Goal: Task Accomplishment & Management: Use online tool/utility

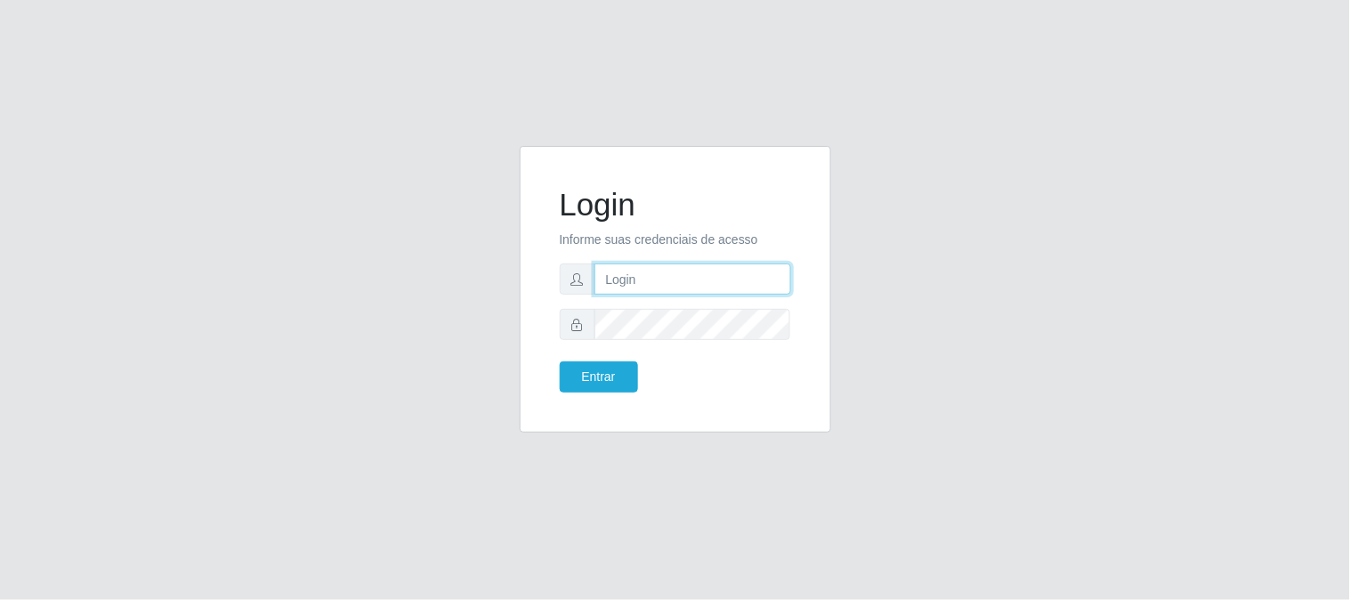
click at [670, 286] on input "text" at bounding box center [692, 278] width 197 height 31
type input "[EMAIL_ADDRESS][DOMAIN_NAME]"
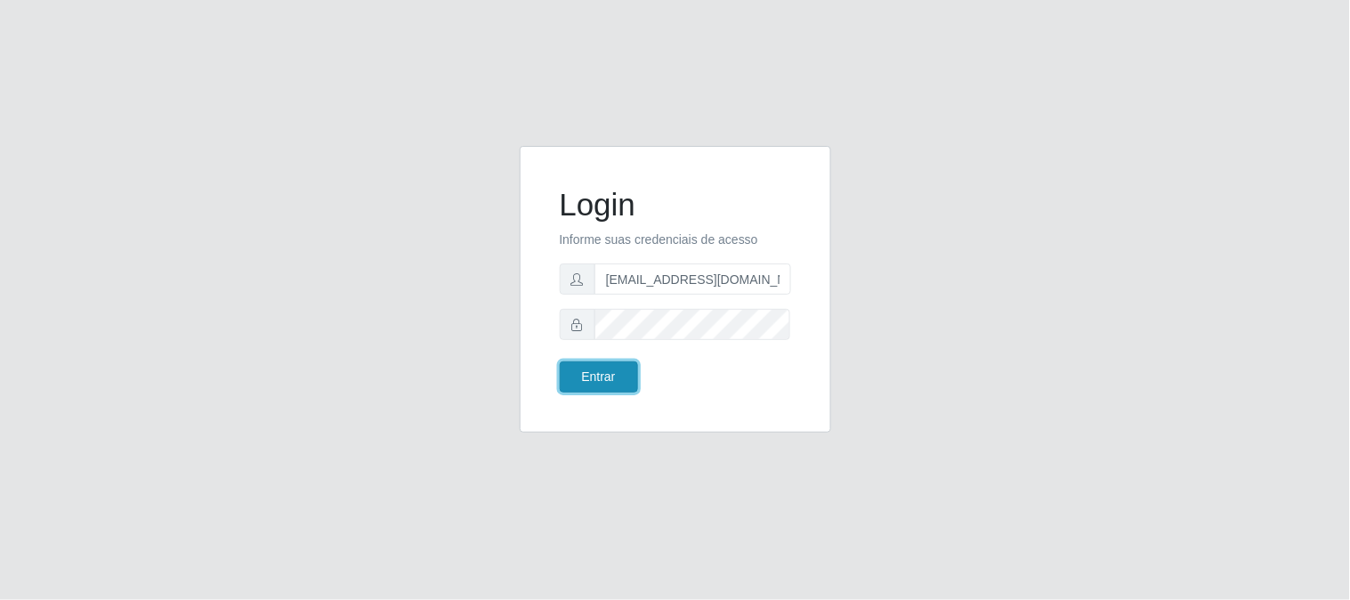
click at [569, 375] on button "Entrar" at bounding box center [599, 376] width 78 height 31
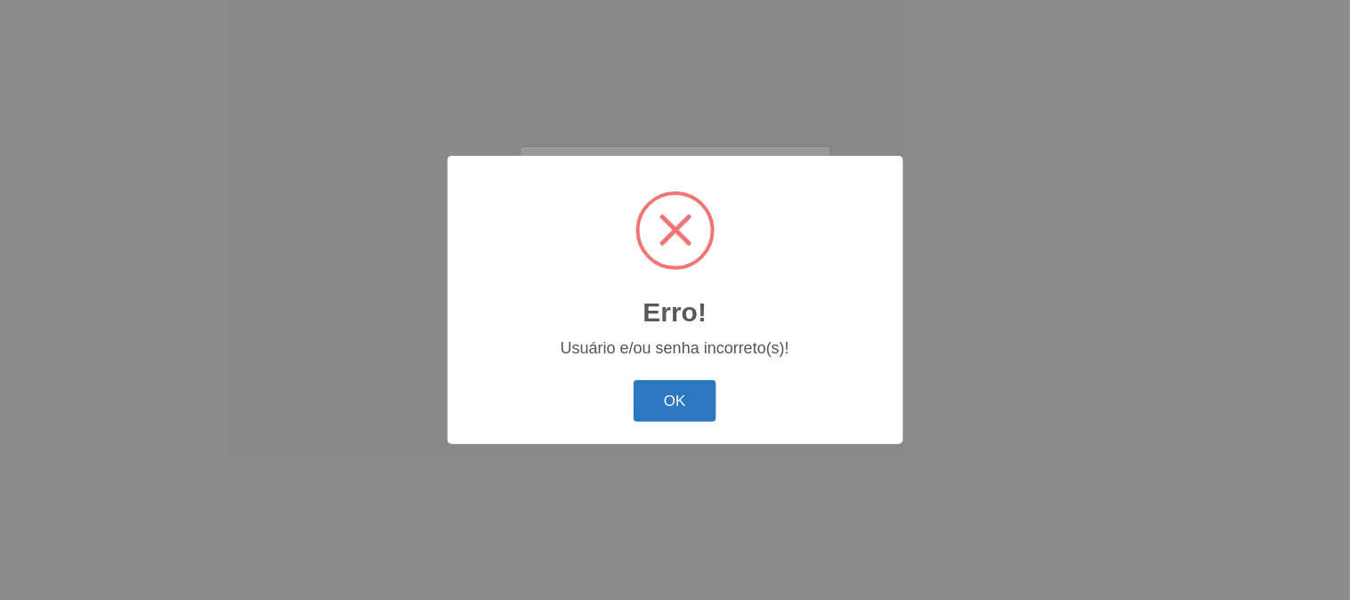
click at [672, 396] on button "OK" at bounding box center [674, 401] width 83 height 42
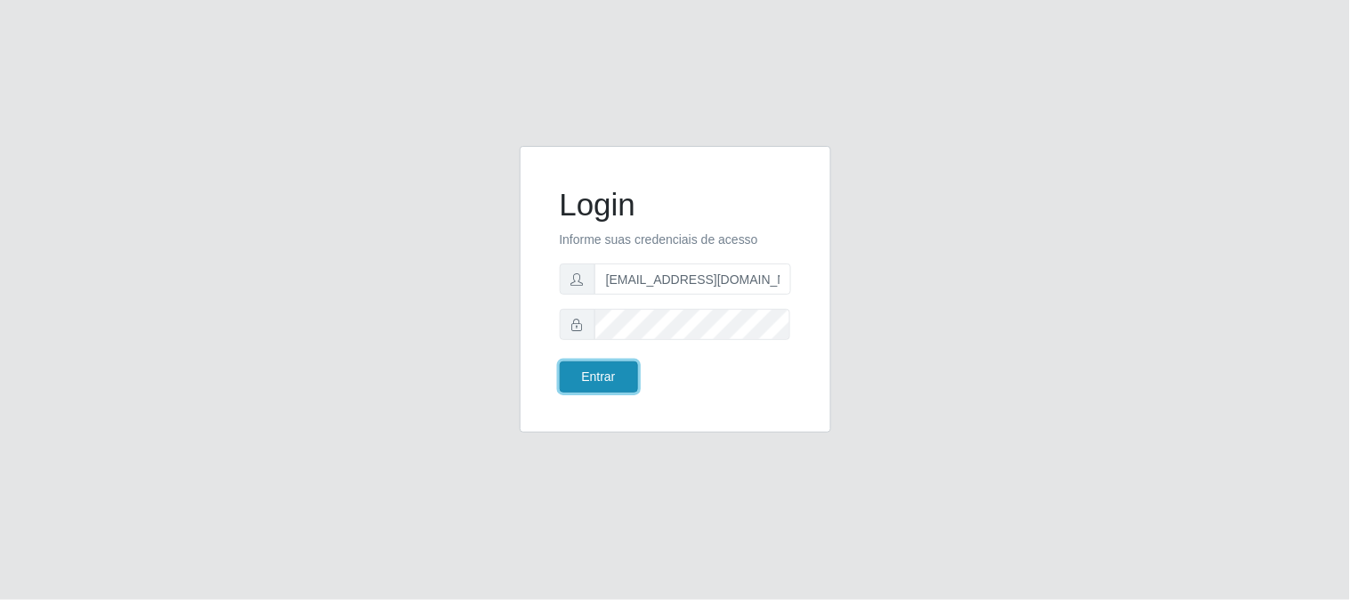
click at [598, 389] on button "Entrar" at bounding box center [599, 376] width 78 height 31
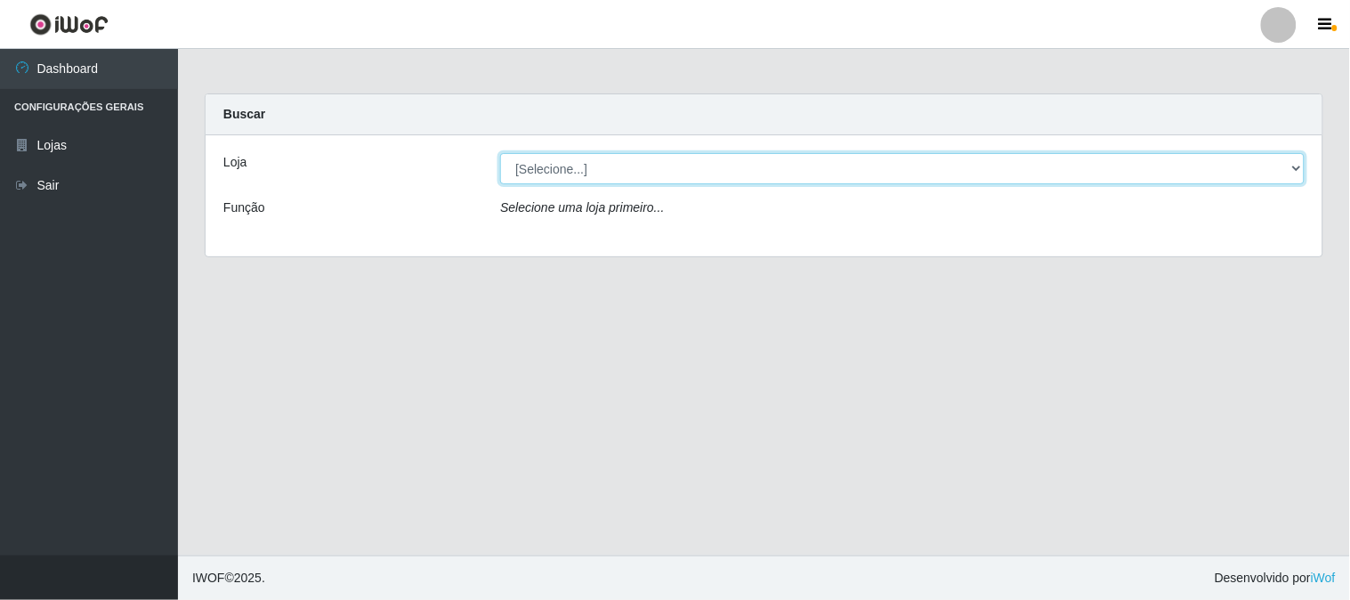
click at [1295, 171] on select "[Selecione...] Queiroz Atacadão - [GEOGRAPHIC_DATA]" at bounding box center [902, 168] width 804 height 31
select select "464"
click at [500, 153] on select "[Selecione...] Queiroz Atacadão - [GEOGRAPHIC_DATA]" at bounding box center [902, 168] width 804 height 31
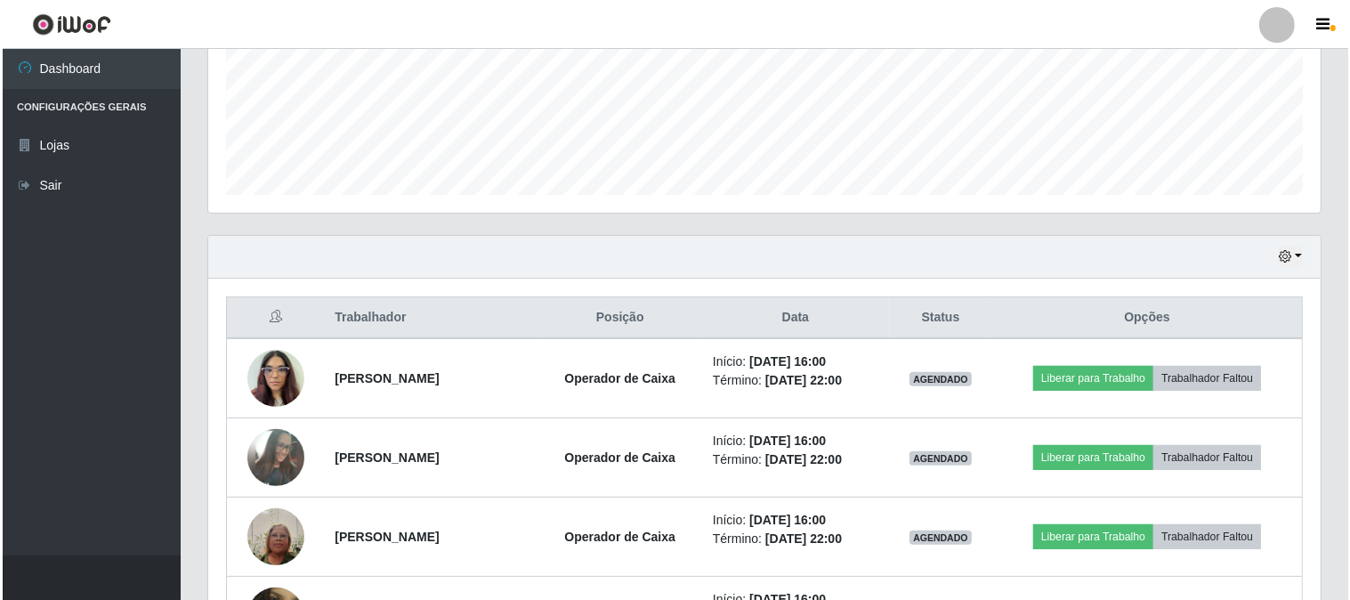
scroll to position [691, 0]
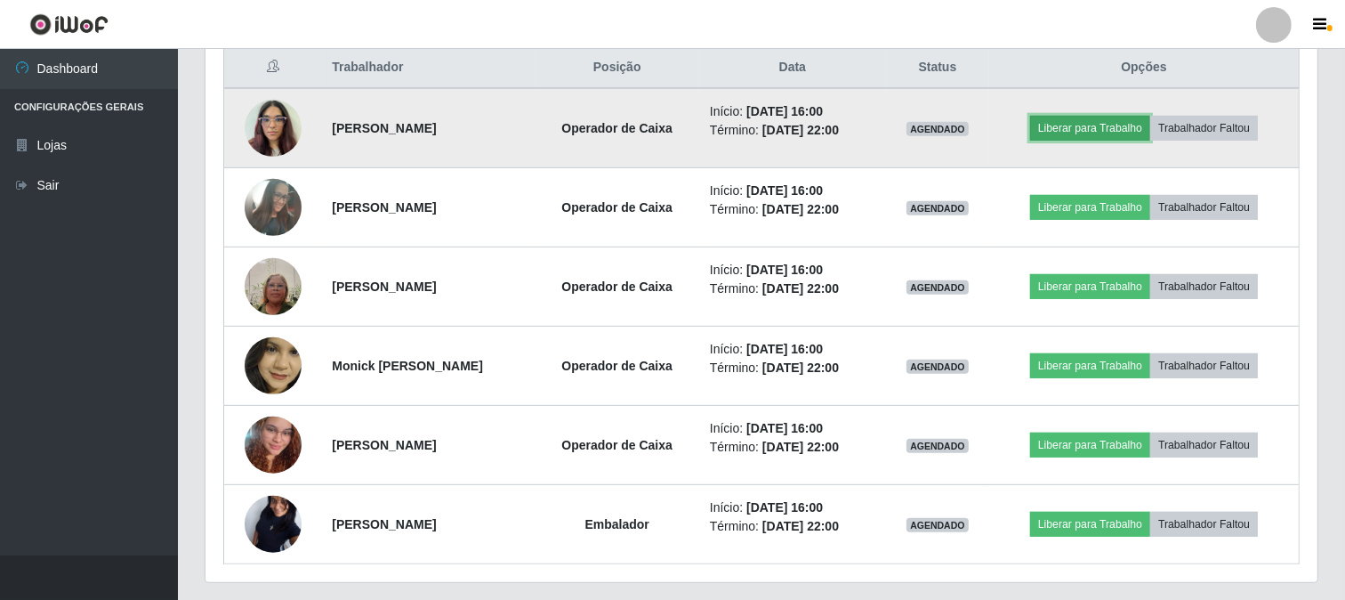
click at [1124, 122] on button "Liberar para Trabalho" at bounding box center [1090, 128] width 120 height 25
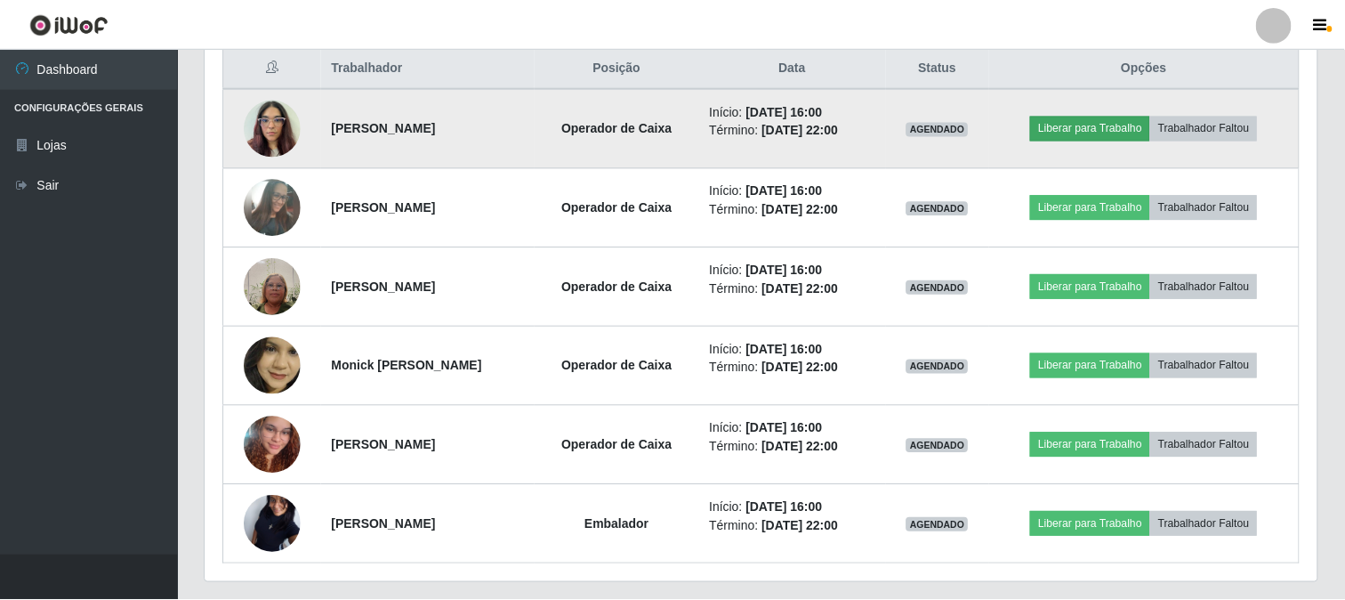
scroll to position [368, 1100]
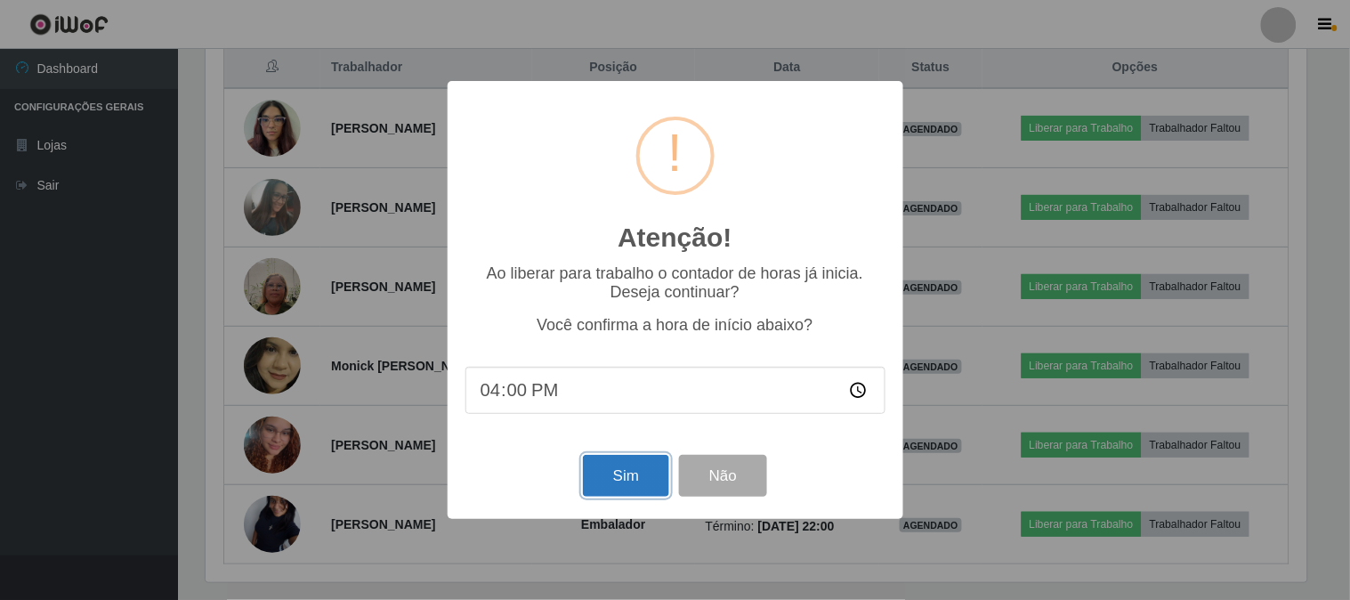
click at [609, 463] on button "Sim" at bounding box center [626, 476] width 86 height 42
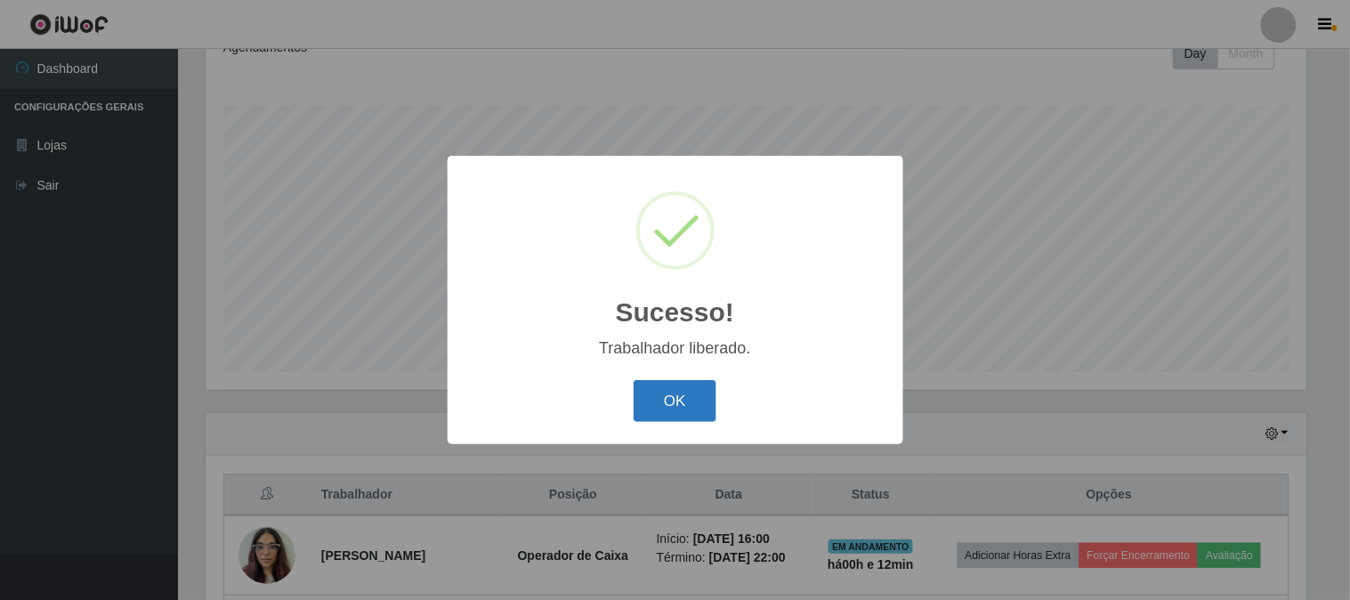
click at [673, 388] on button "OK" at bounding box center [674, 401] width 83 height 42
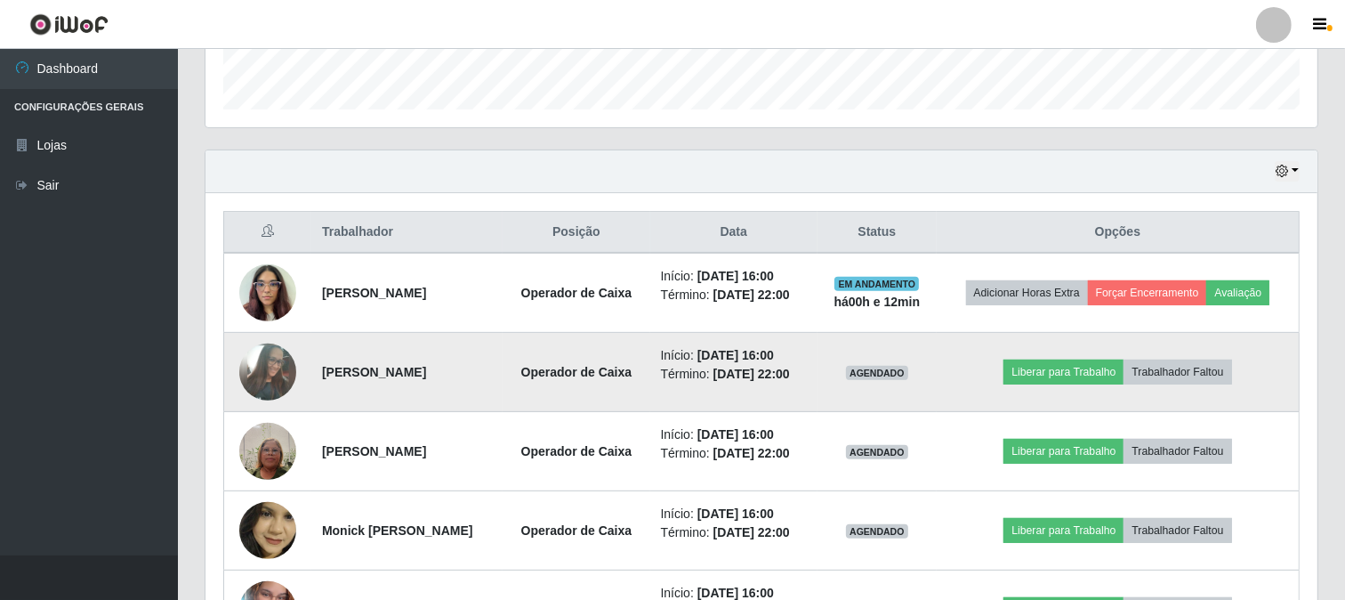
scroll to position [561, 0]
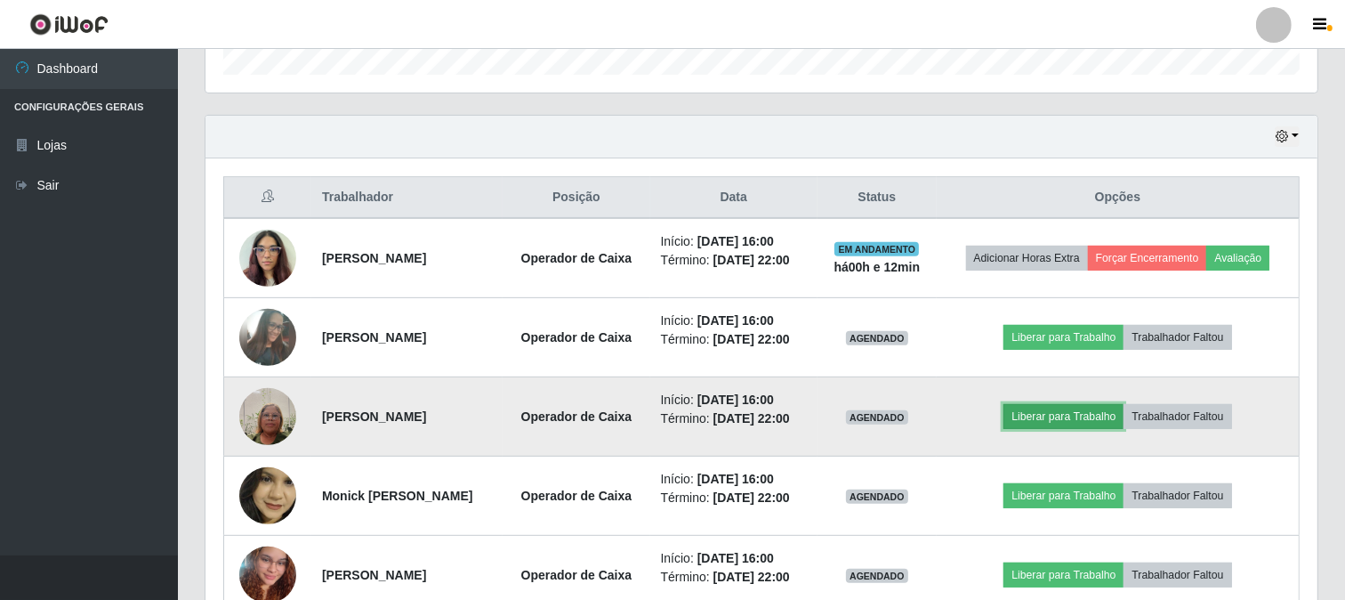
click at [1074, 409] on button "Liberar para Trabalho" at bounding box center [1064, 416] width 120 height 25
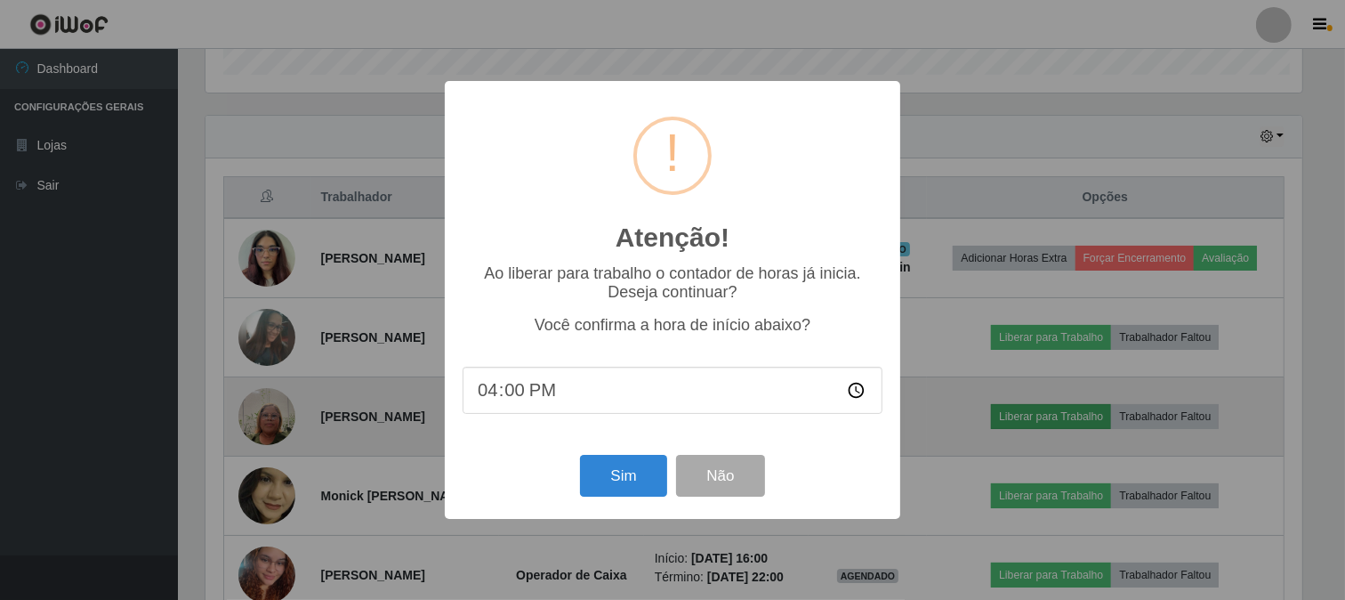
scroll to position [368, 1100]
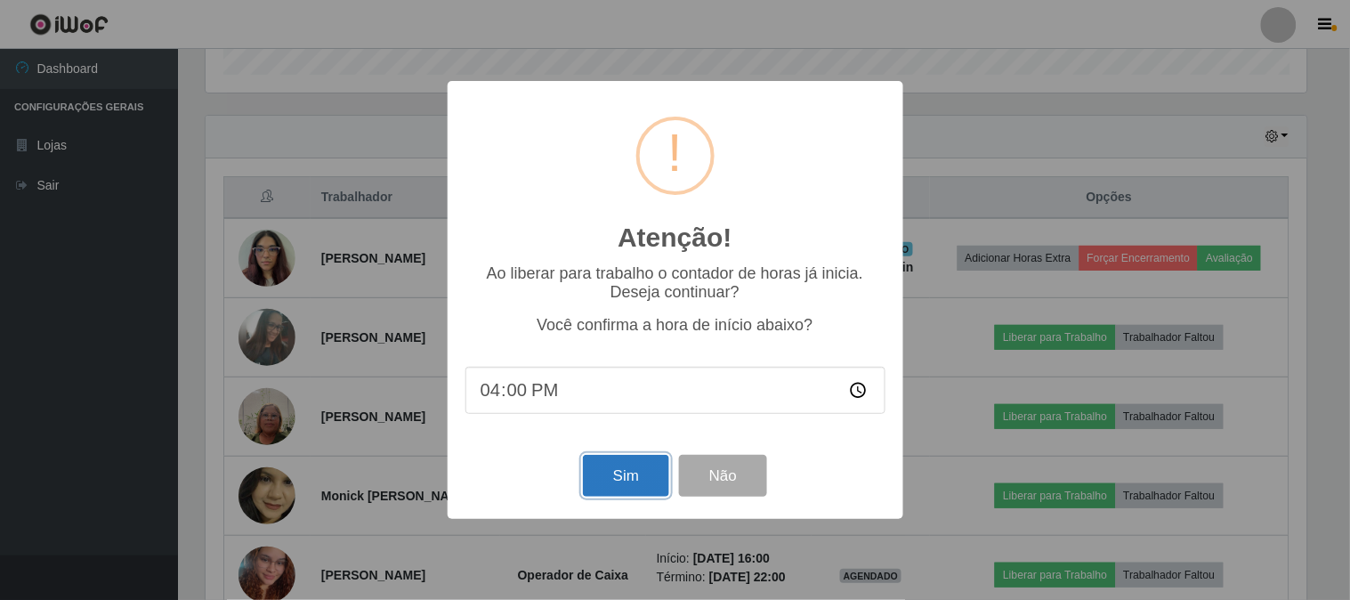
click at [619, 483] on button "Sim" at bounding box center [626, 476] width 86 height 42
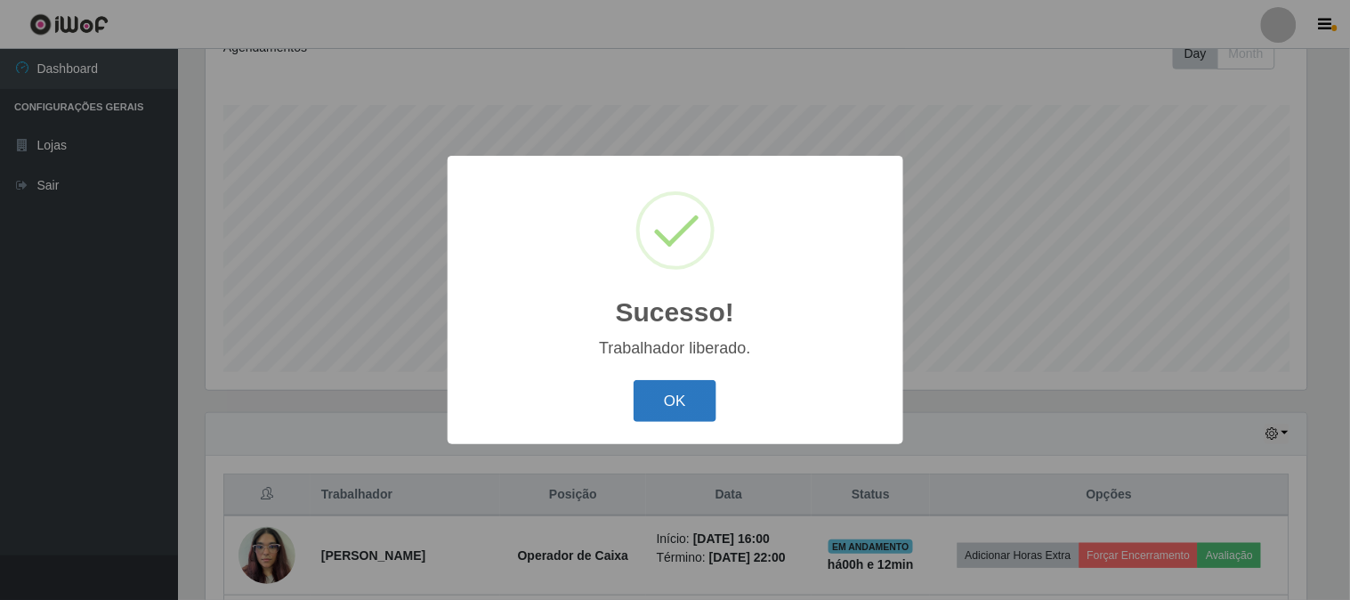
click at [678, 401] on button "OK" at bounding box center [674, 401] width 83 height 42
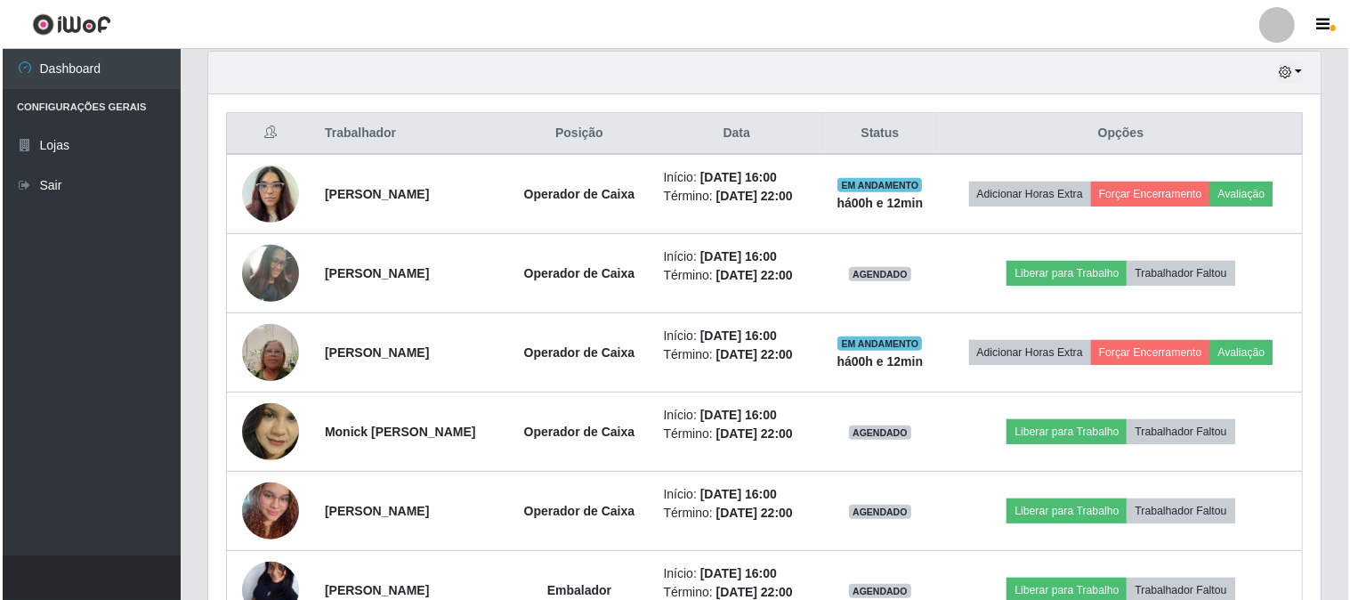
scroll to position [660, 0]
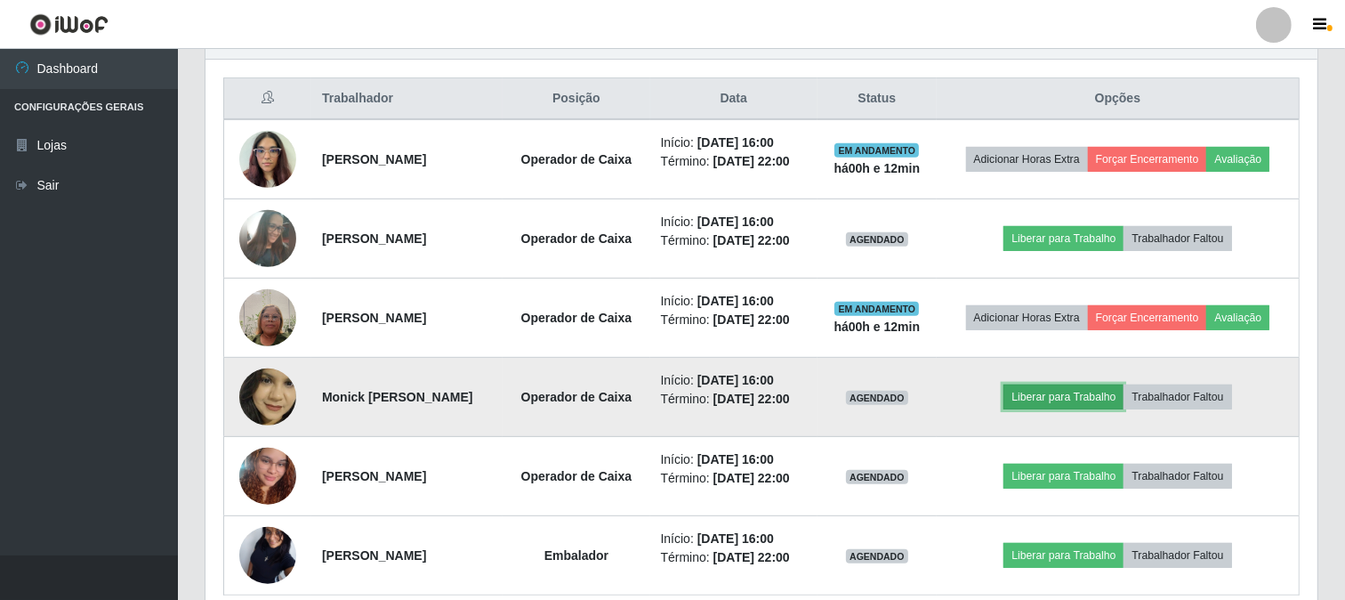
click at [1088, 399] on button "Liberar para Trabalho" at bounding box center [1064, 396] width 120 height 25
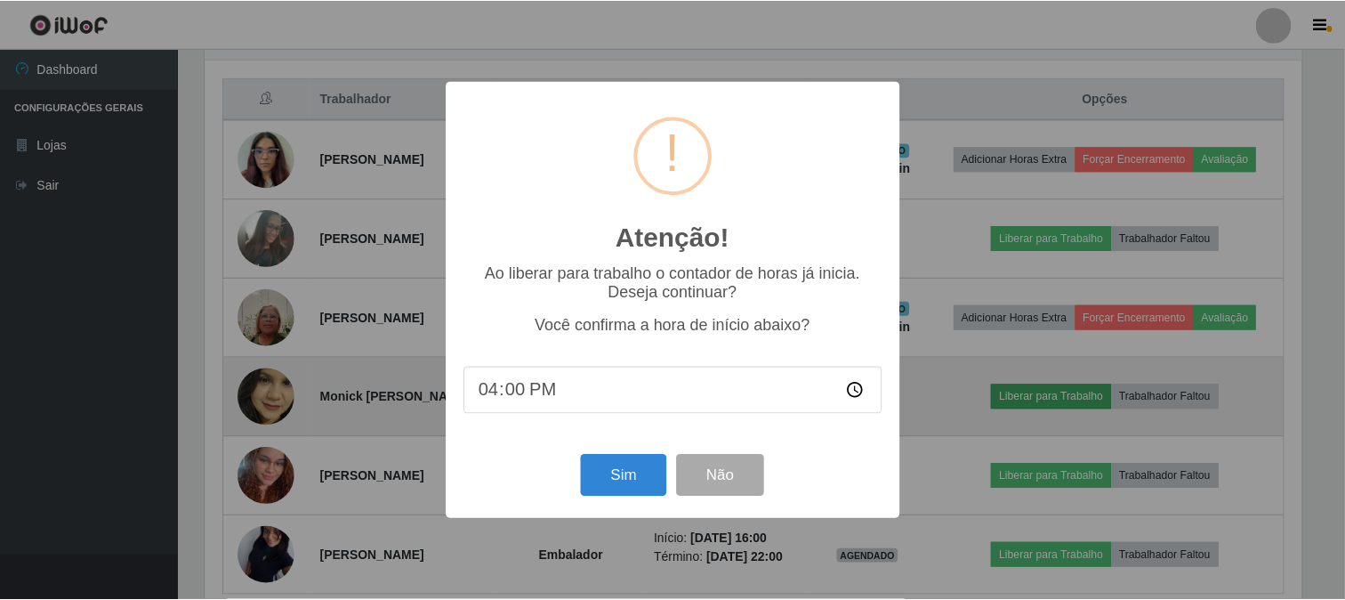
scroll to position [368, 1100]
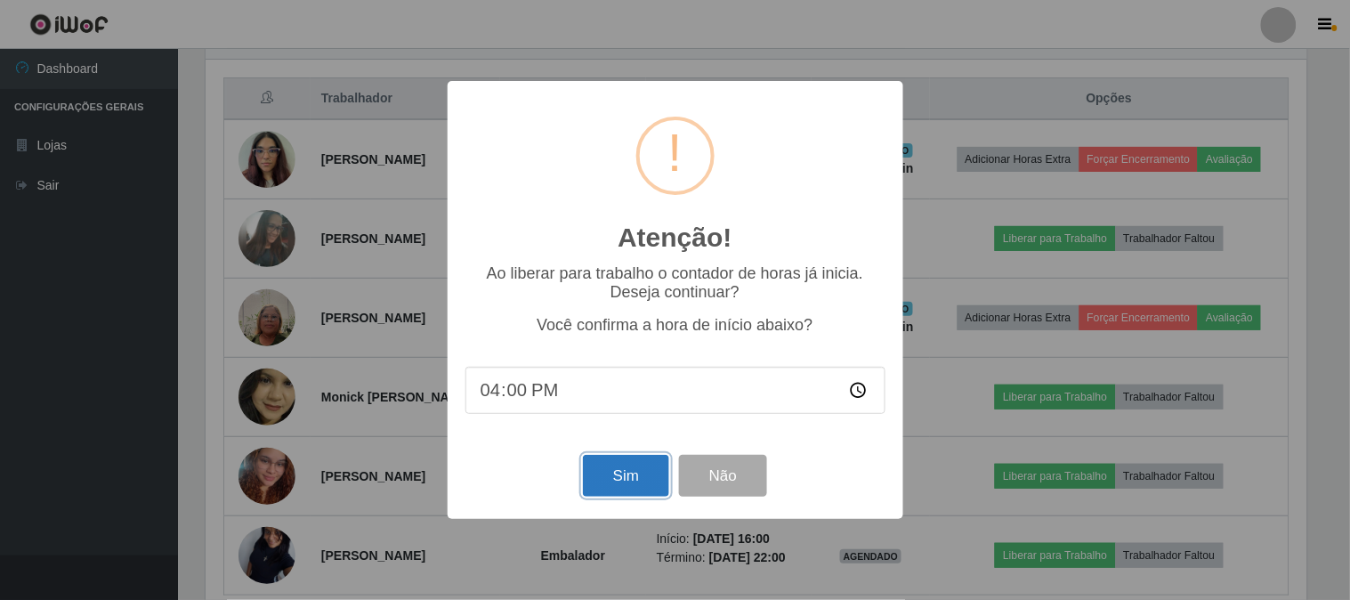
click at [632, 466] on button "Sim" at bounding box center [626, 476] width 86 height 42
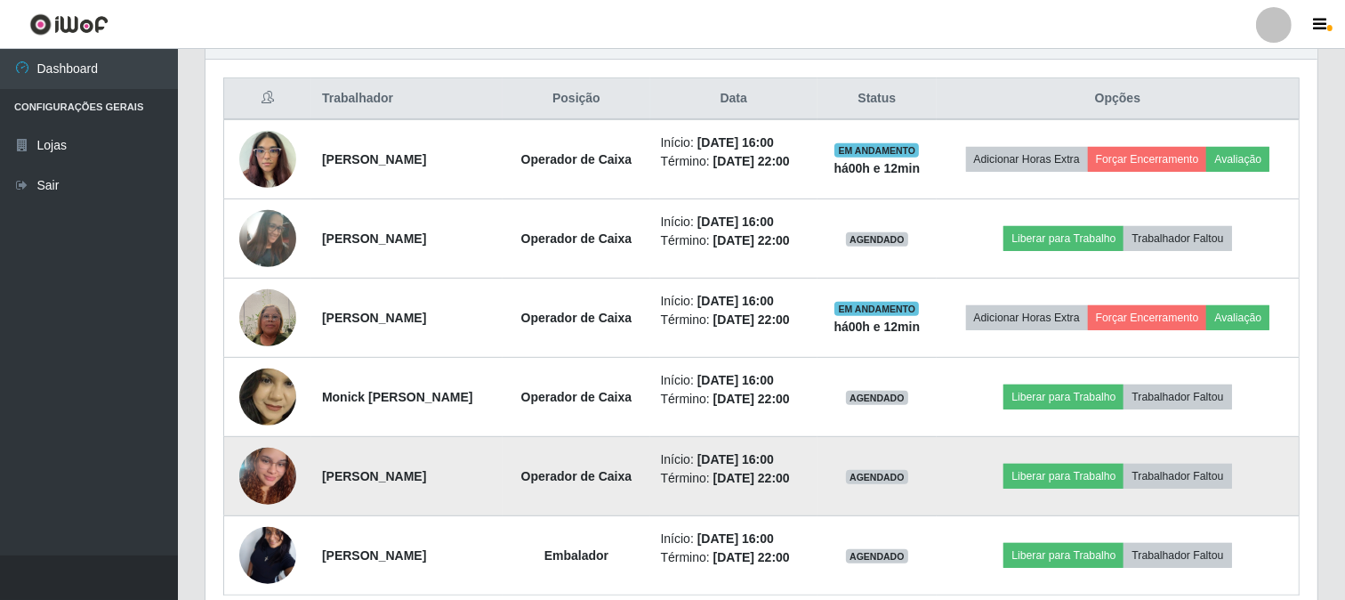
scroll to position [0, 0]
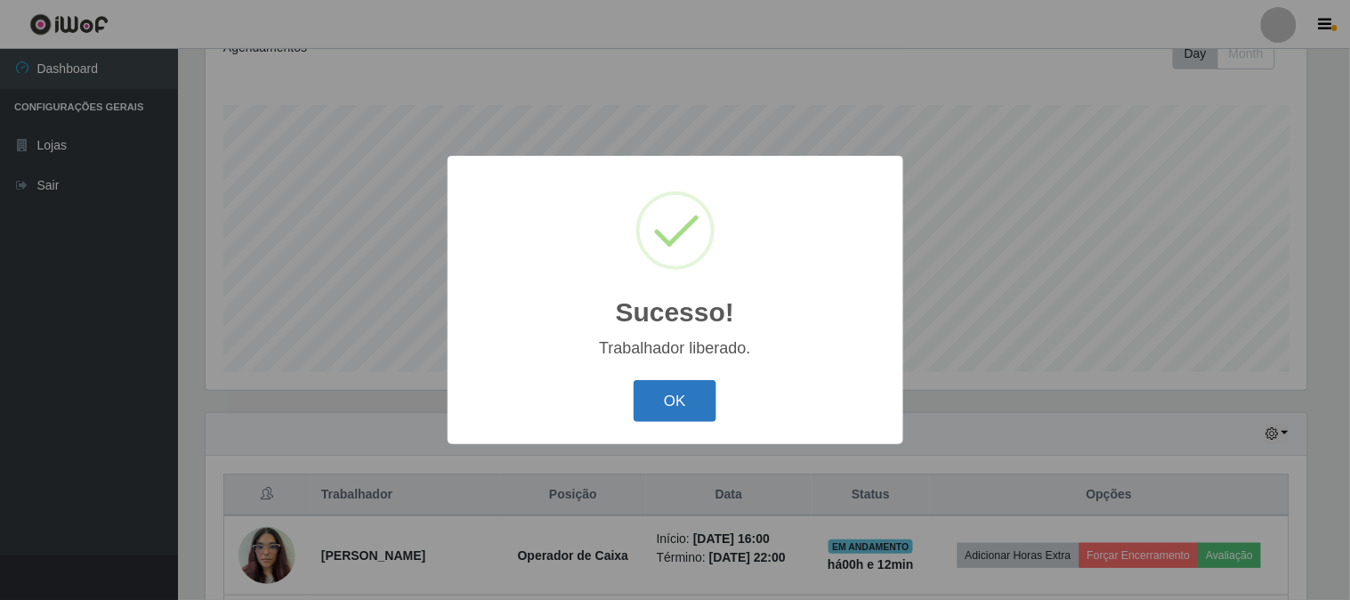
click at [683, 403] on button "OK" at bounding box center [674, 401] width 83 height 42
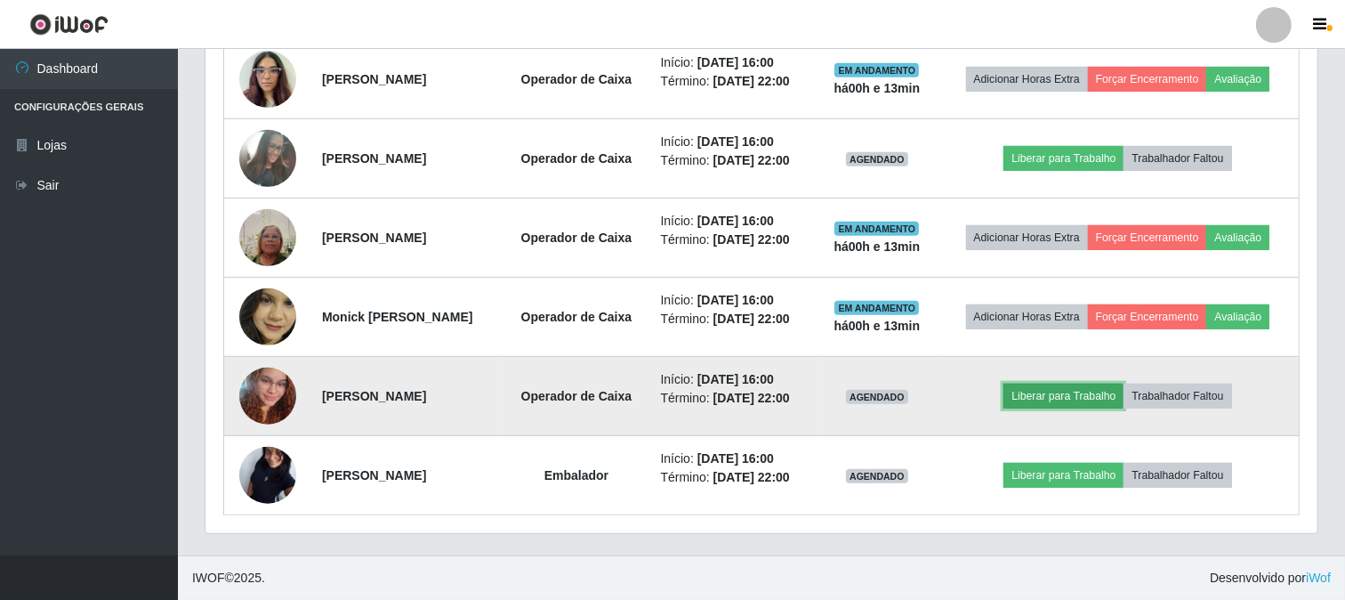
click at [1095, 402] on button "Liberar para Trabalho" at bounding box center [1064, 395] width 120 height 25
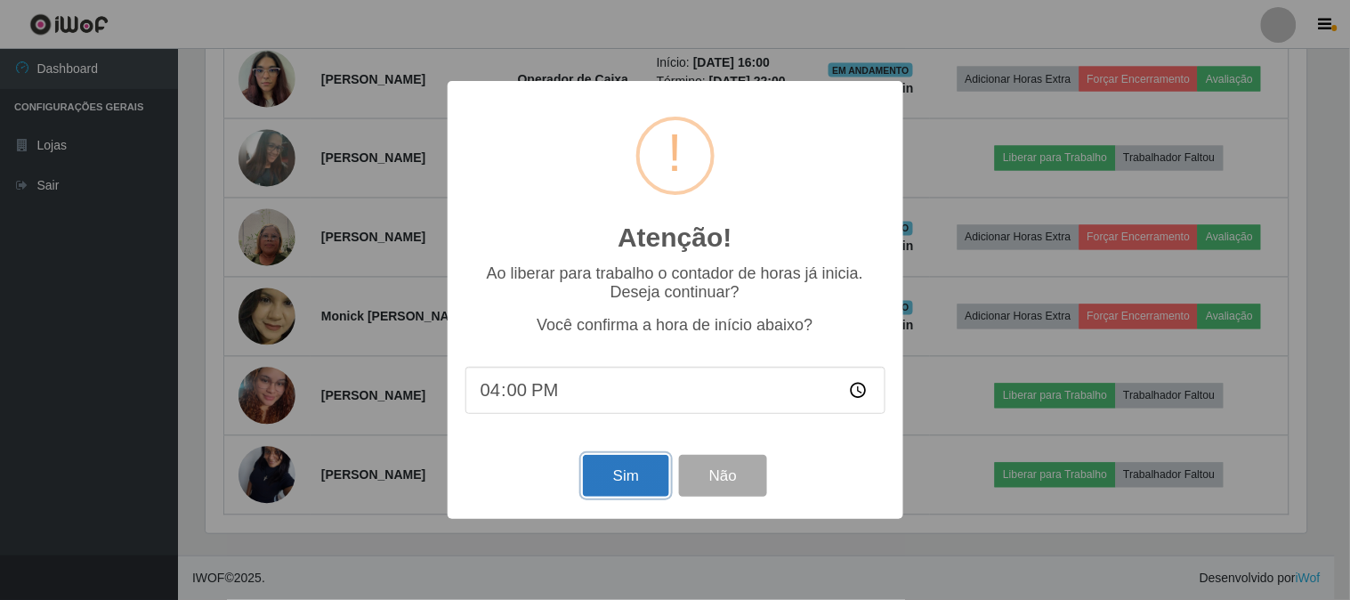
click at [642, 477] on button "Sim" at bounding box center [626, 476] width 86 height 42
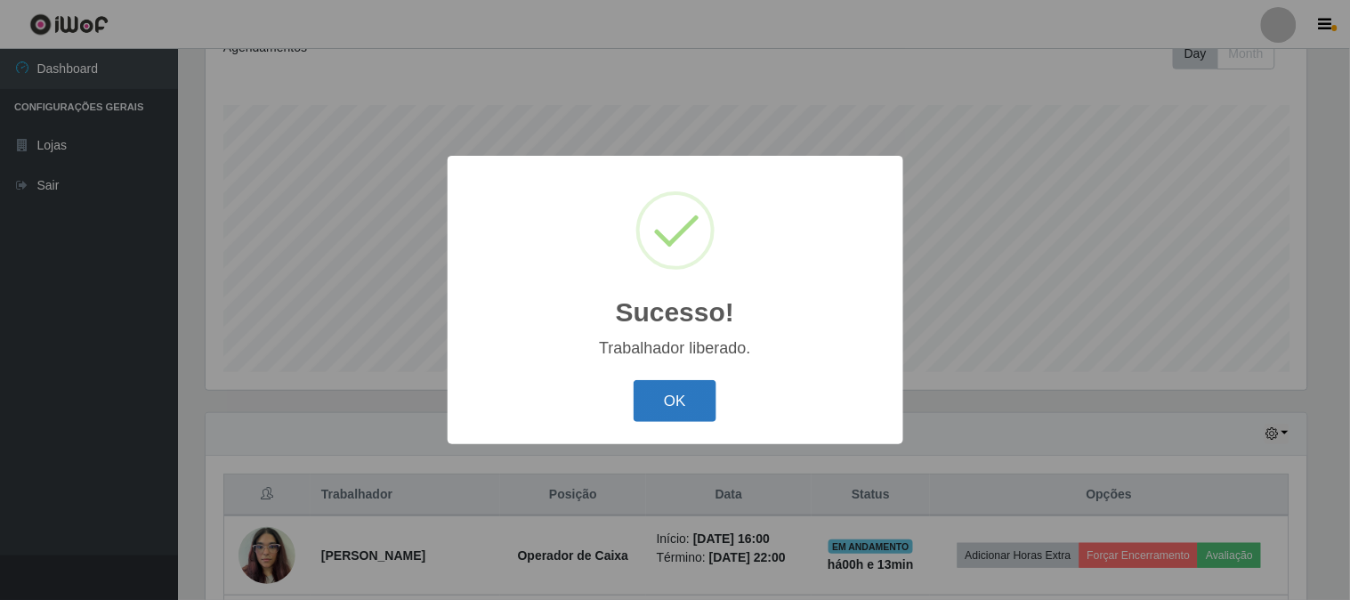
click at [690, 389] on button "OK" at bounding box center [674, 401] width 83 height 42
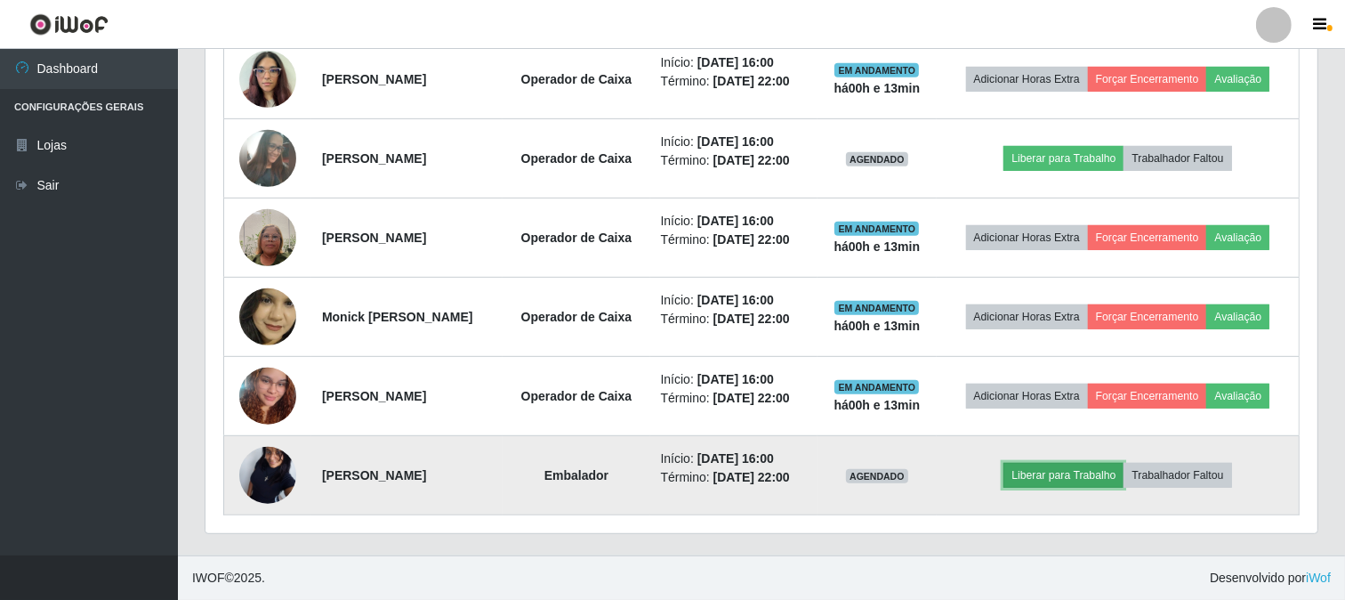
click at [1078, 480] on button "Liberar para Trabalho" at bounding box center [1064, 475] width 120 height 25
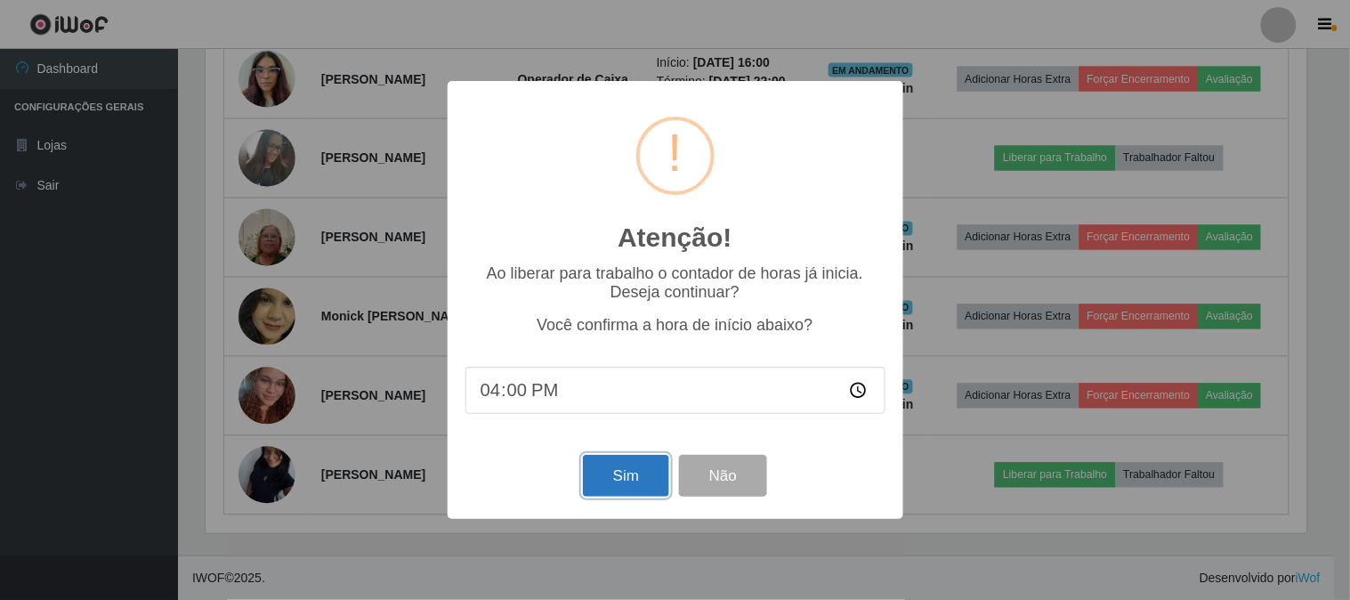
click at [641, 493] on button "Sim" at bounding box center [626, 476] width 86 height 42
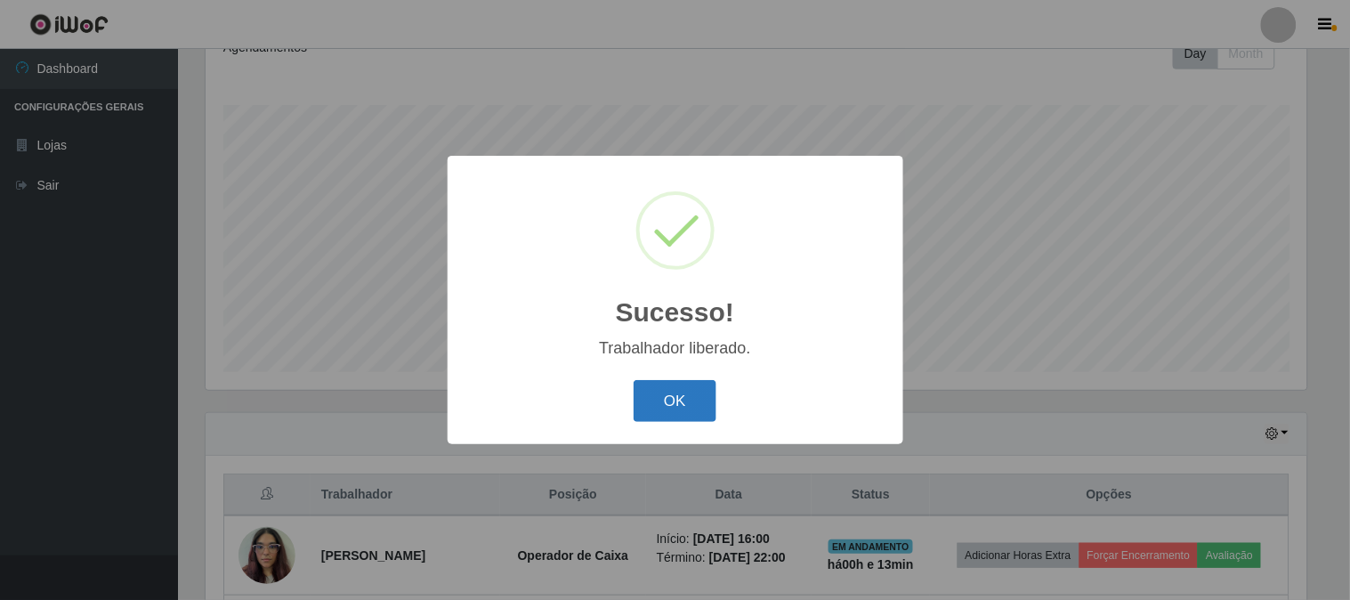
click at [671, 399] on button "OK" at bounding box center [674, 401] width 83 height 42
